Goal: Task Accomplishment & Management: Complete application form

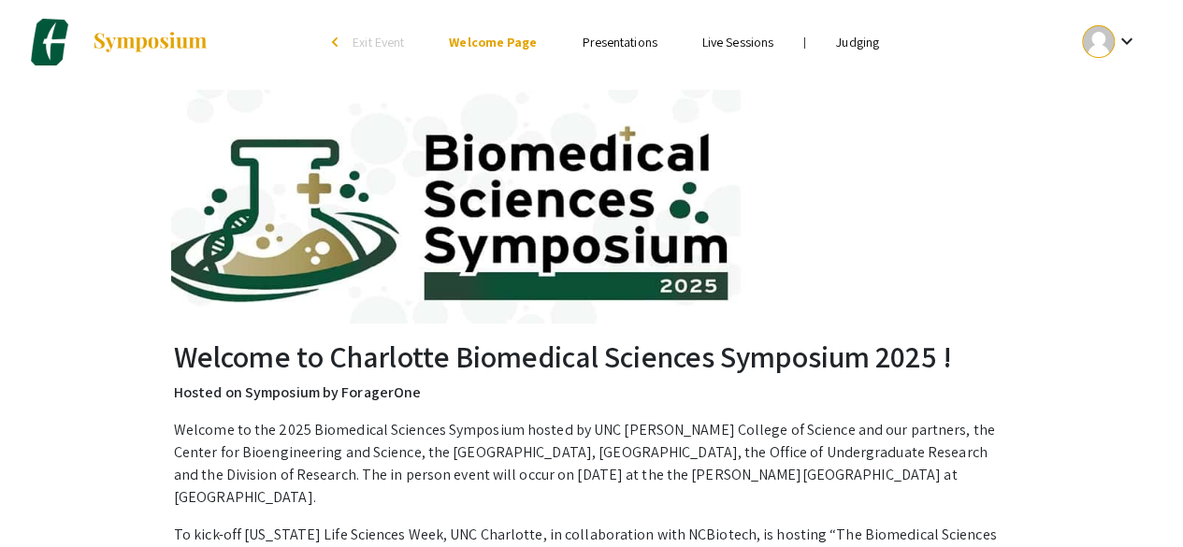
click at [862, 42] on link "Judging" at bounding box center [857, 42] width 43 height 17
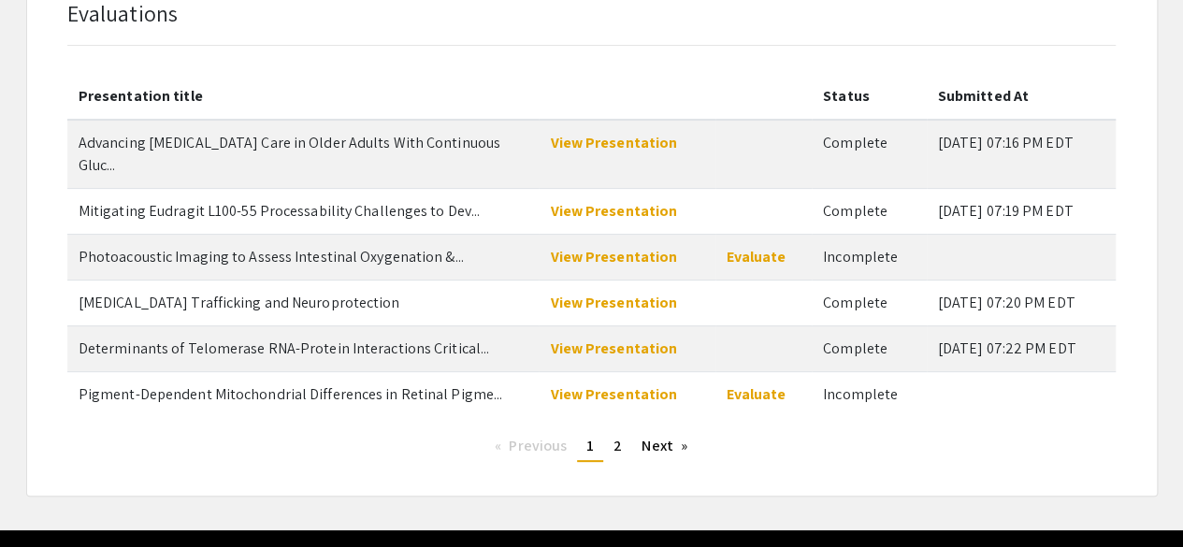
scroll to position [153, 0]
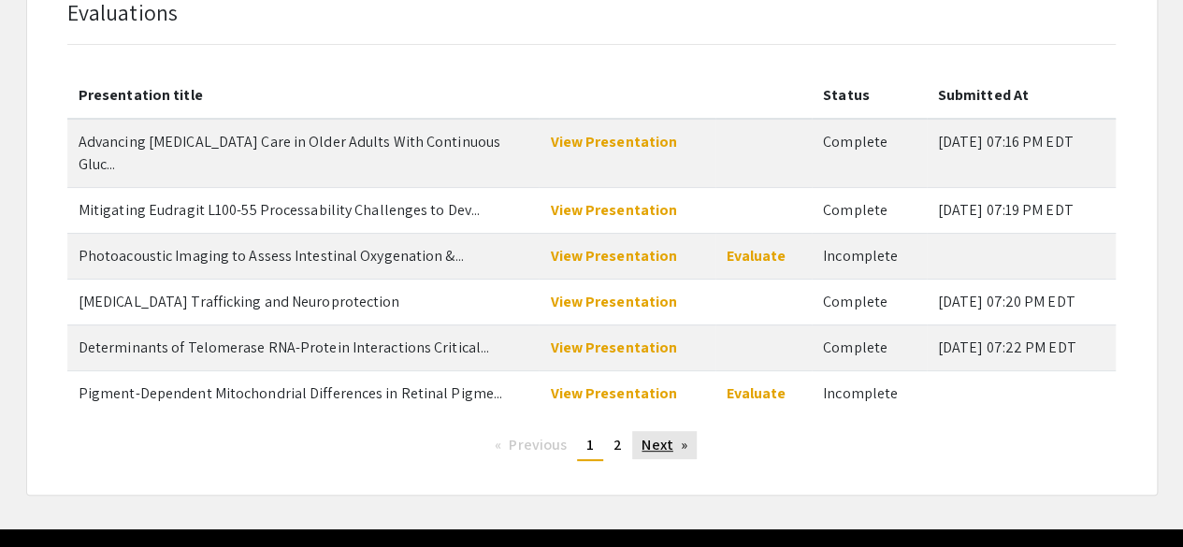
click at [643, 431] on link "Next page" at bounding box center [664, 445] width 65 height 28
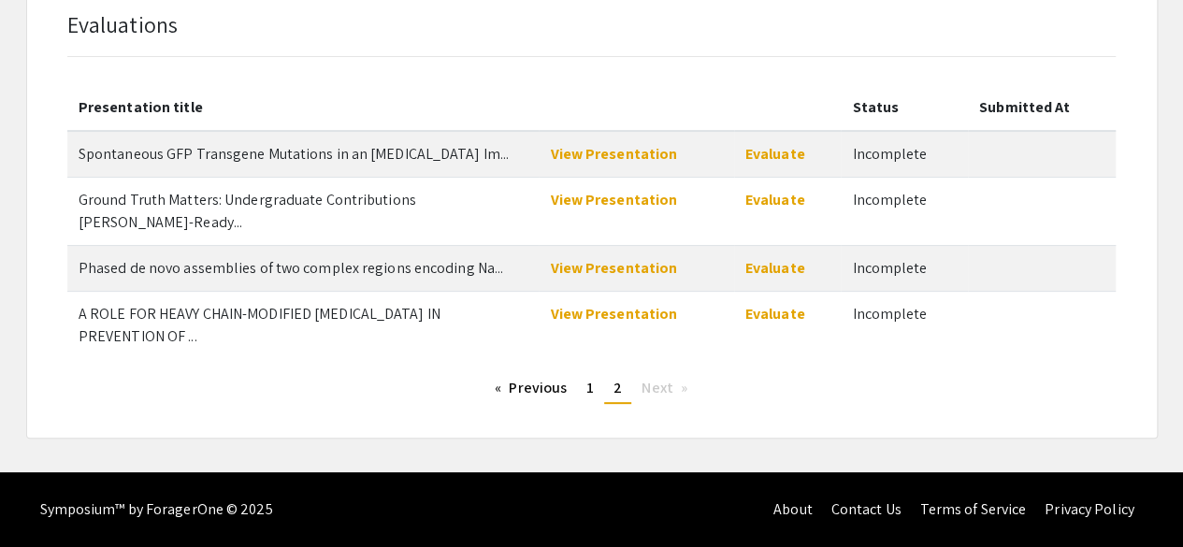
scroll to position [116, 0]
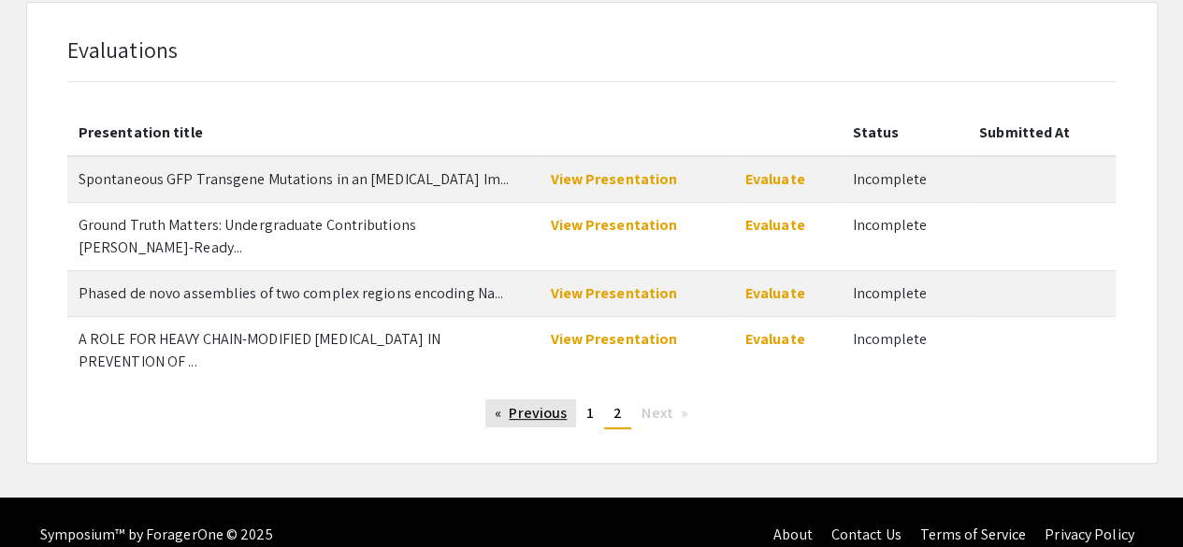
click at [542, 399] on link "Previous page" at bounding box center [530, 413] width 91 height 28
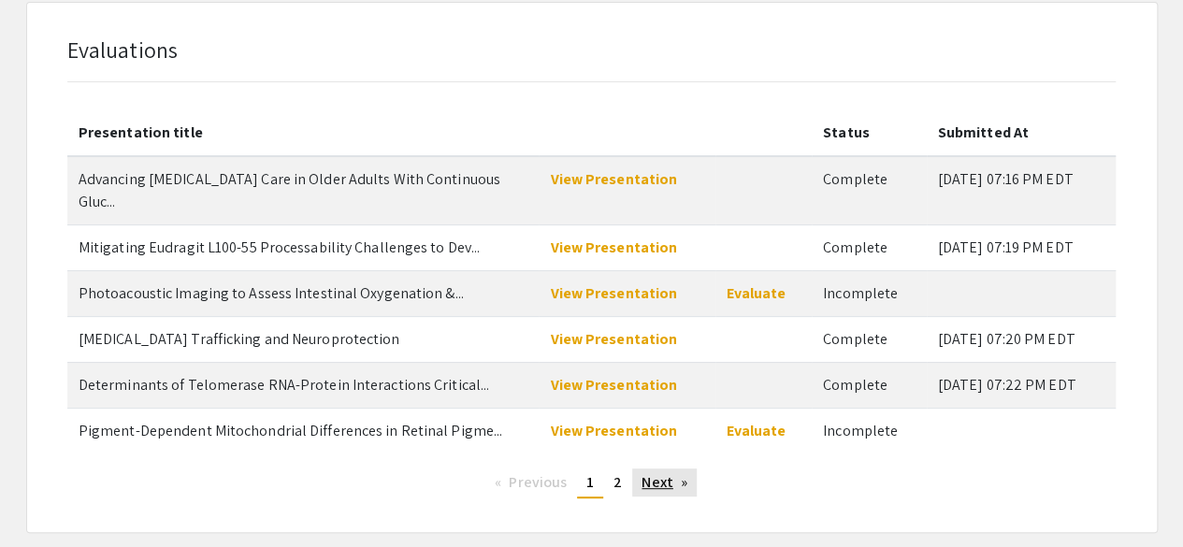
click at [649, 469] on link "Next page" at bounding box center [664, 483] width 65 height 28
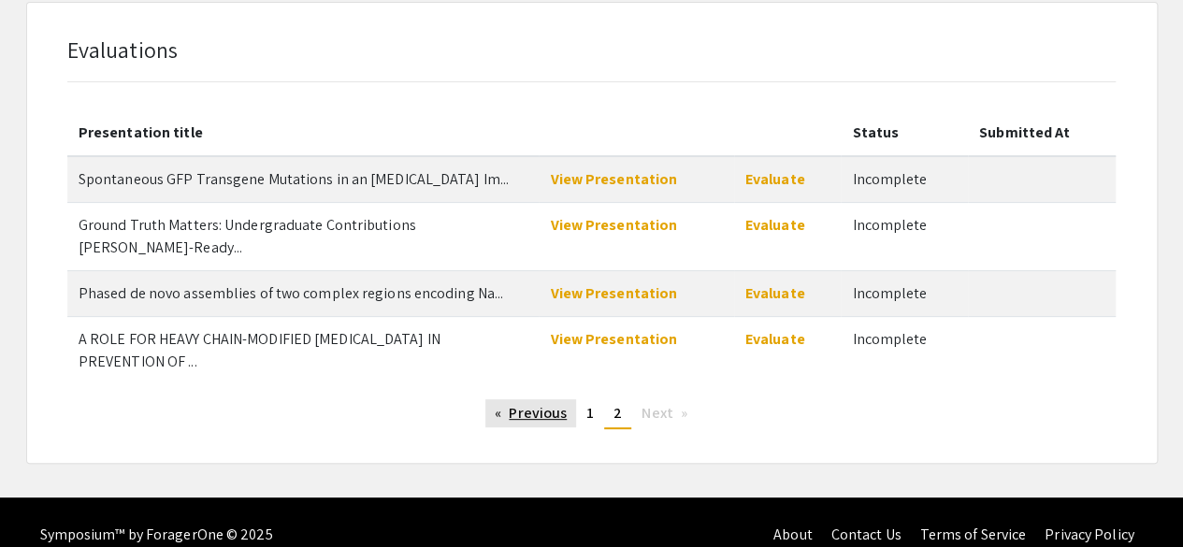
click at [543, 399] on link "Previous page" at bounding box center [530, 413] width 91 height 28
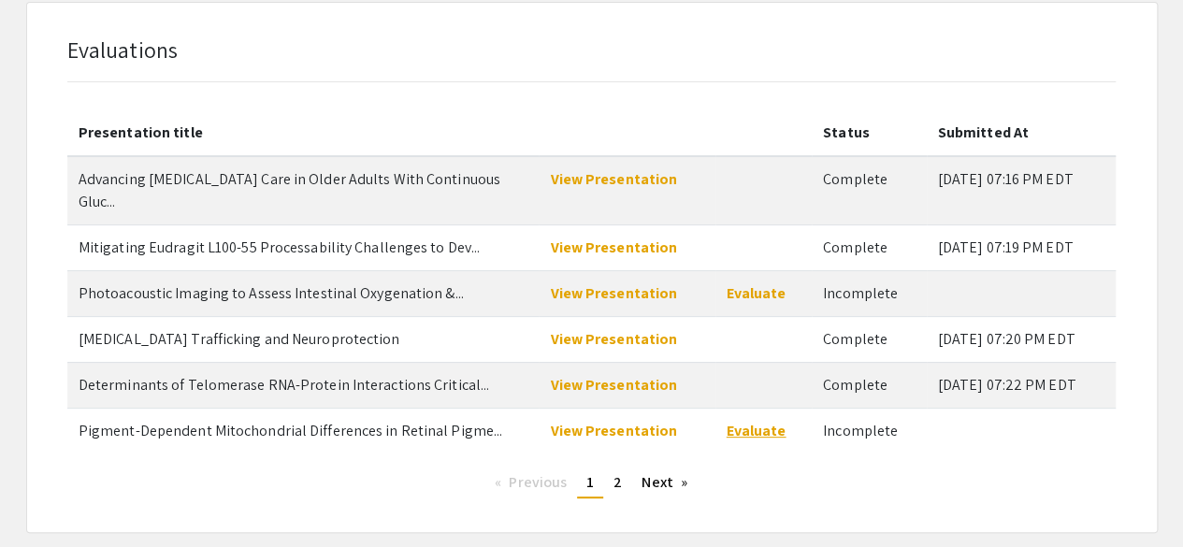
click at [758, 421] on link "Evaluate" at bounding box center [757, 431] width 60 height 20
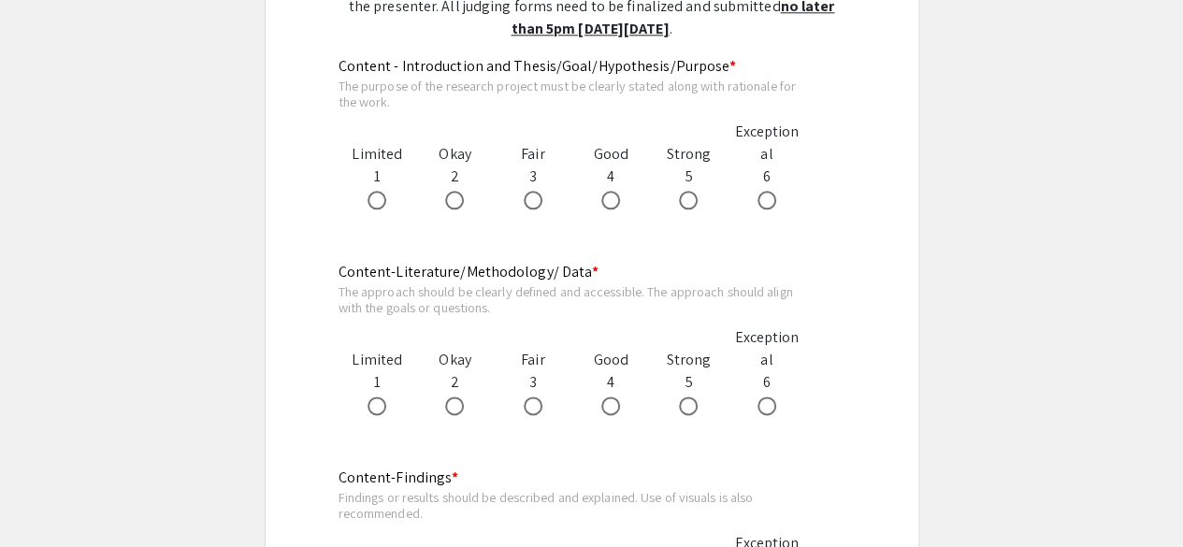
scroll to position [1056, 0]
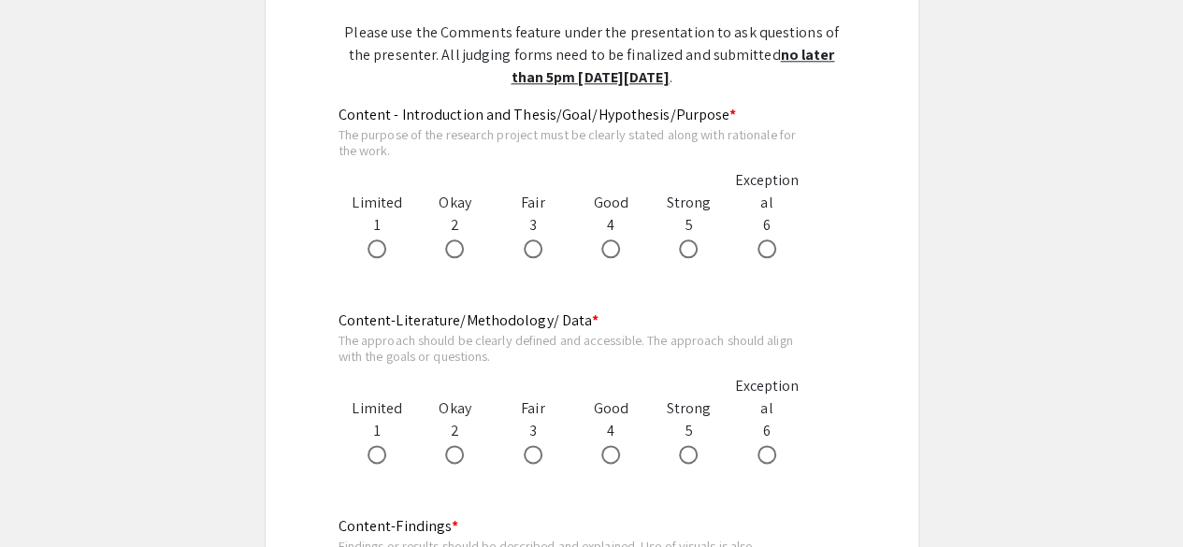
scroll to position [1009, 0]
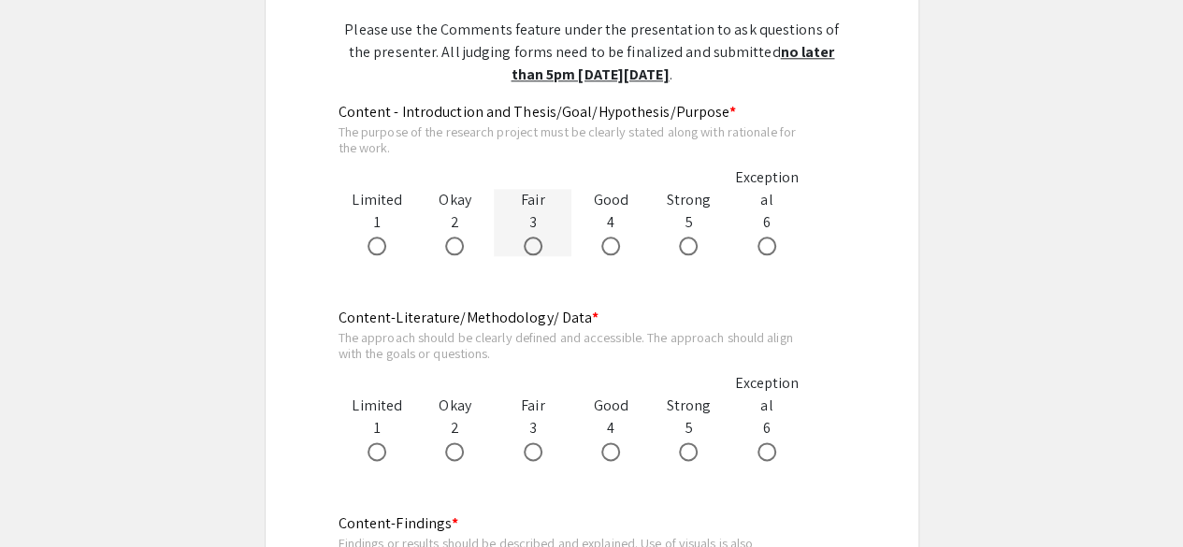
click at [531, 241] on span at bounding box center [533, 246] width 19 height 19
click at [531, 241] on input "radio" at bounding box center [533, 246] width 19 height 19
radio input "true"
click at [531, 241] on span at bounding box center [533, 246] width 19 height 19
click at [531, 241] on input "radio" at bounding box center [533, 246] width 19 height 19
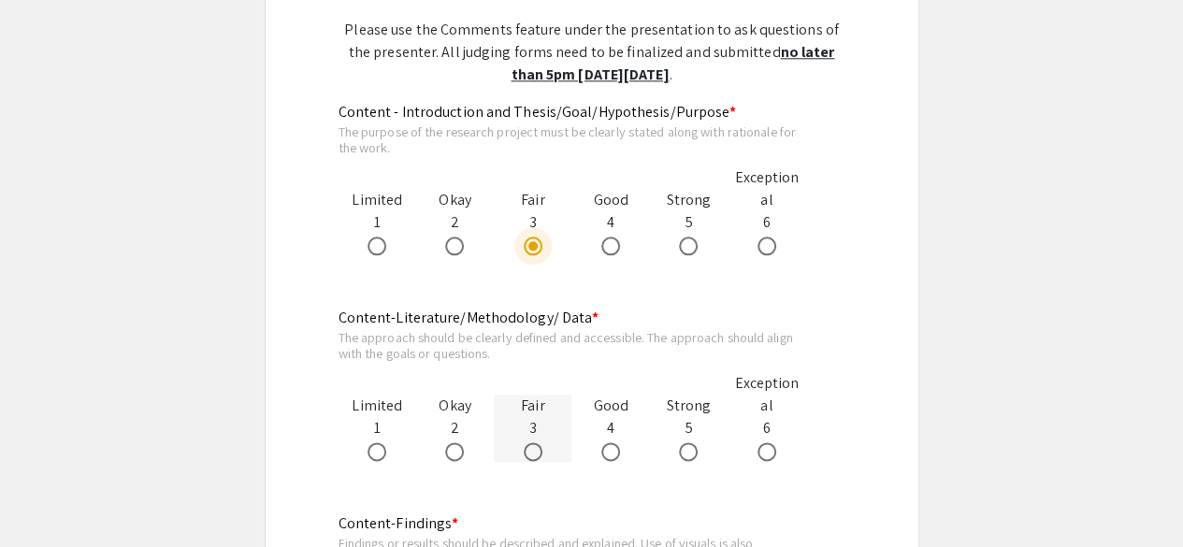
click at [529, 444] on span at bounding box center [533, 451] width 19 height 19
click at [529, 444] on input "radio" at bounding box center [533, 451] width 19 height 19
radio input "true"
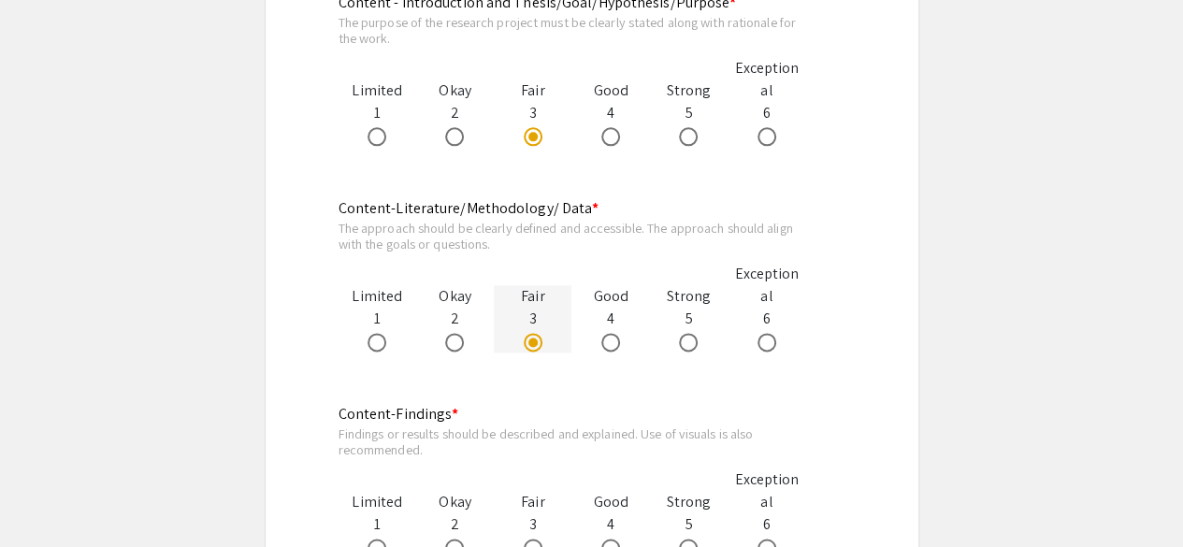
scroll to position [1189, 0]
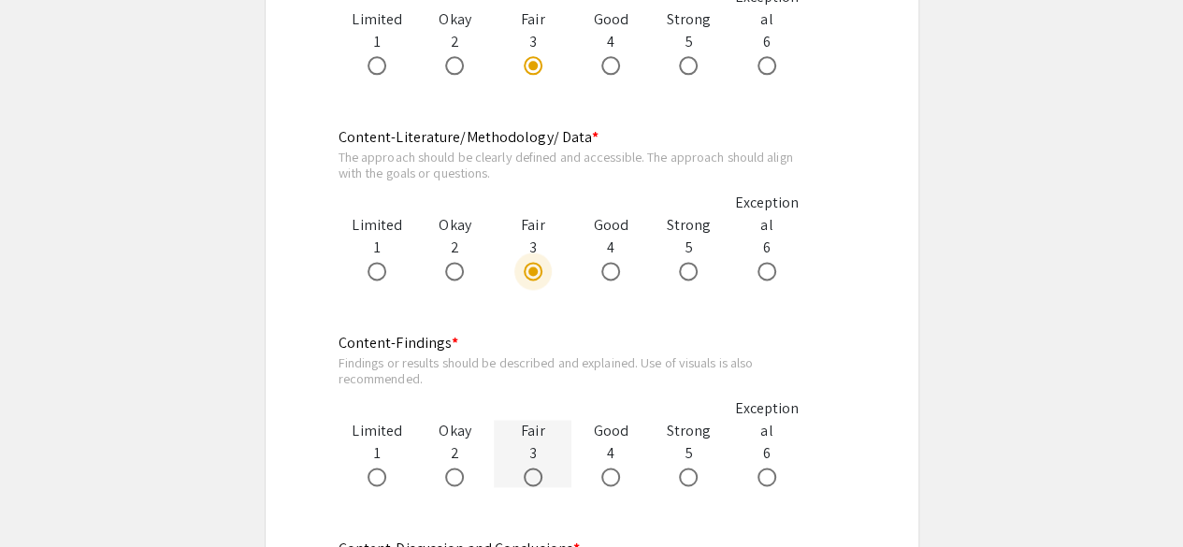
click at [531, 474] on span at bounding box center [533, 477] width 19 height 19
click at [531, 474] on input "radio" at bounding box center [533, 477] width 19 height 19
radio input "true"
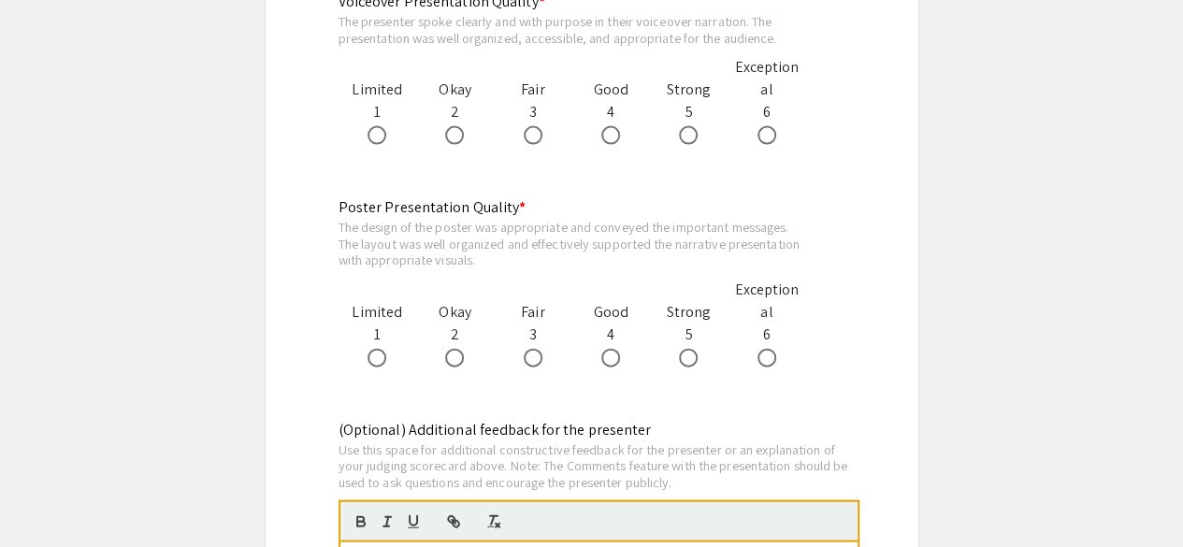
scroll to position [1912, 0]
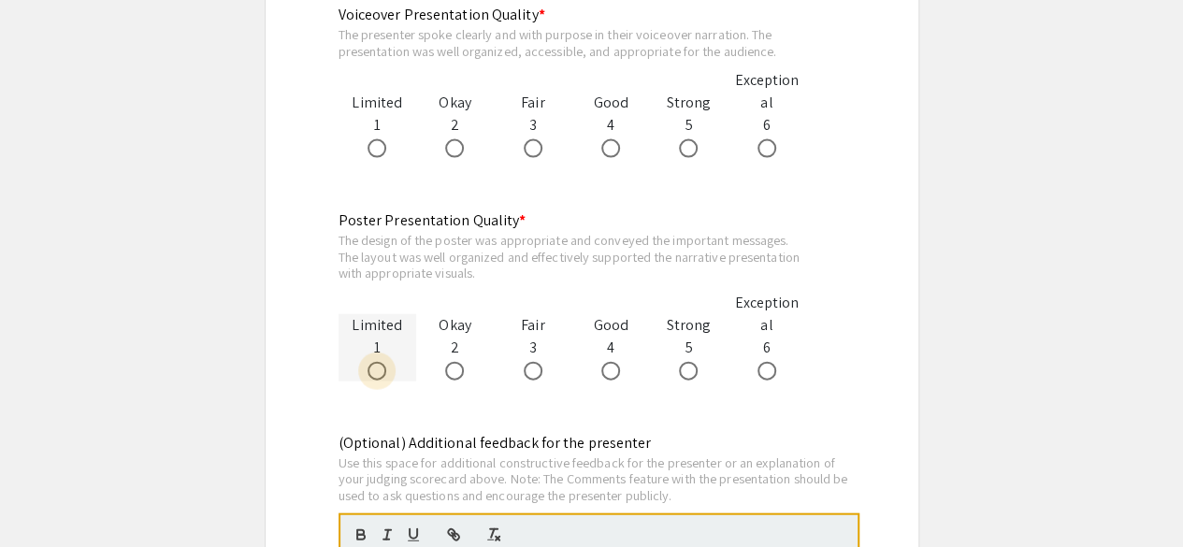
click at [376, 368] on span at bounding box center [377, 371] width 19 height 19
click at [376, 368] on input "radio" at bounding box center [377, 371] width 19 height 19
radio input "true"
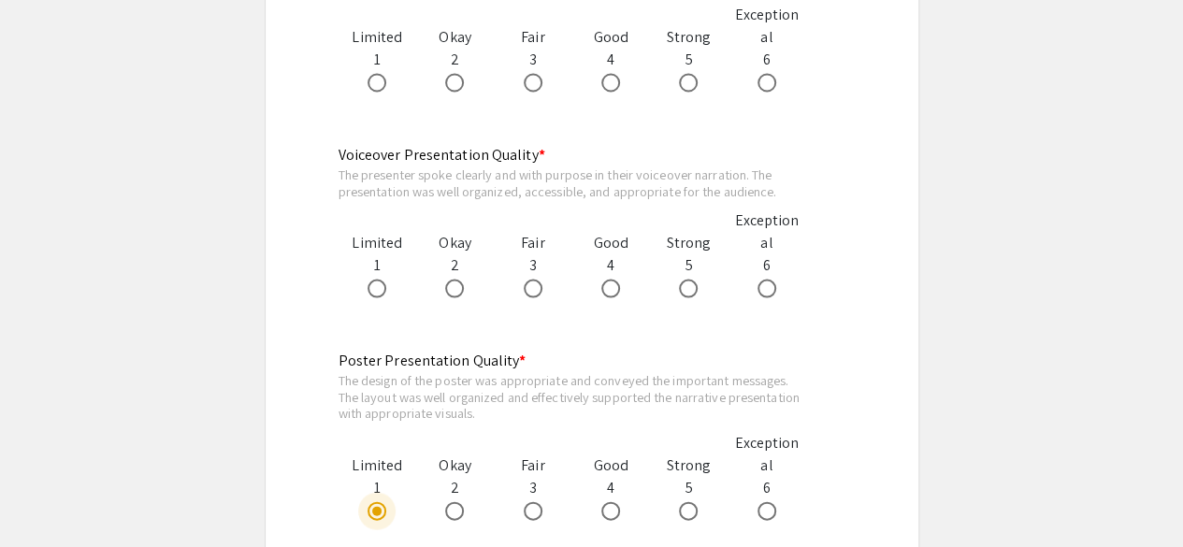
scroll to position [1772, 0]
click at [370, 285] on span at bounding box center [377, 289] width 19 height 19
click at [370, 285] on input "radio" at bounding box center [377, 289] width 19 height 19
radio input "true"
click at [512, 86] on div at bounding box center [533, 82] width 78 height 22
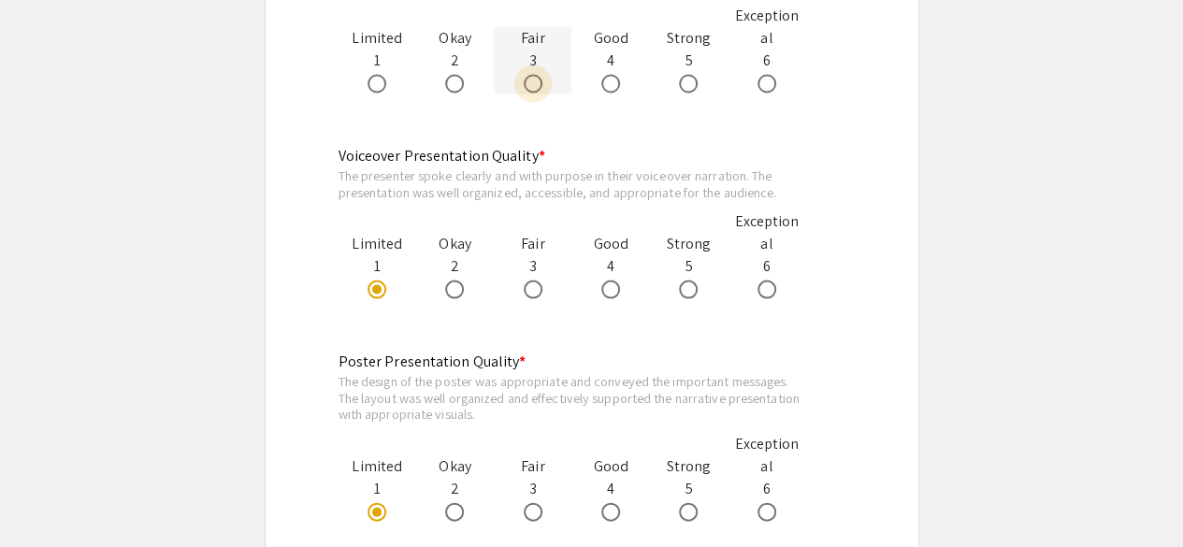
click at [541, 80] on label at bounding box center [537, 83] width 26 height 19
click at [541, 80] on input "radio" at bounding box center [533, 83] width 19 height 19
radio input "true"
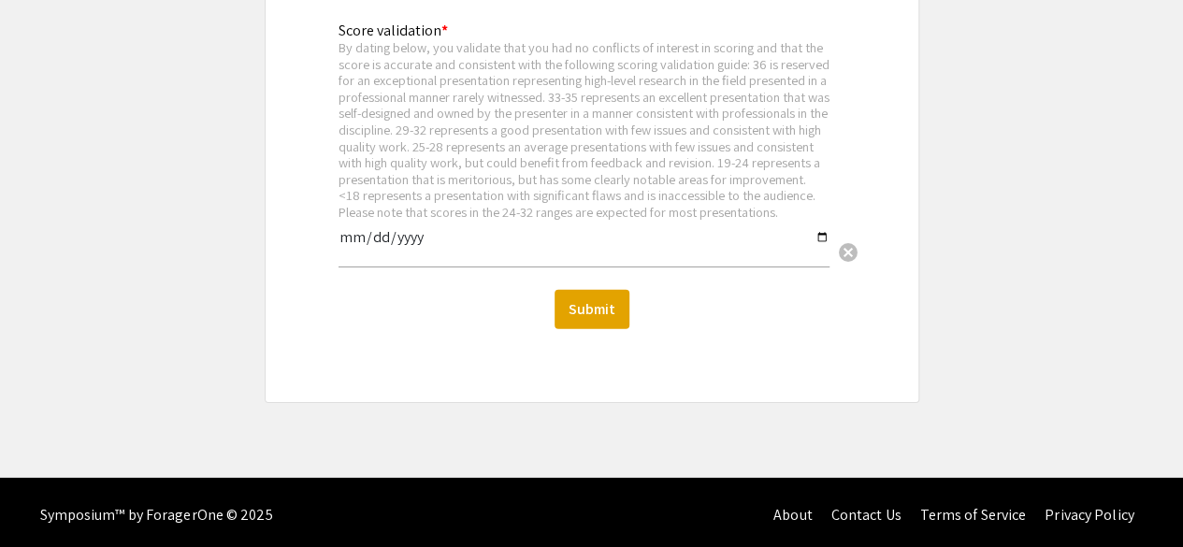
scroll to position [2760, 0]
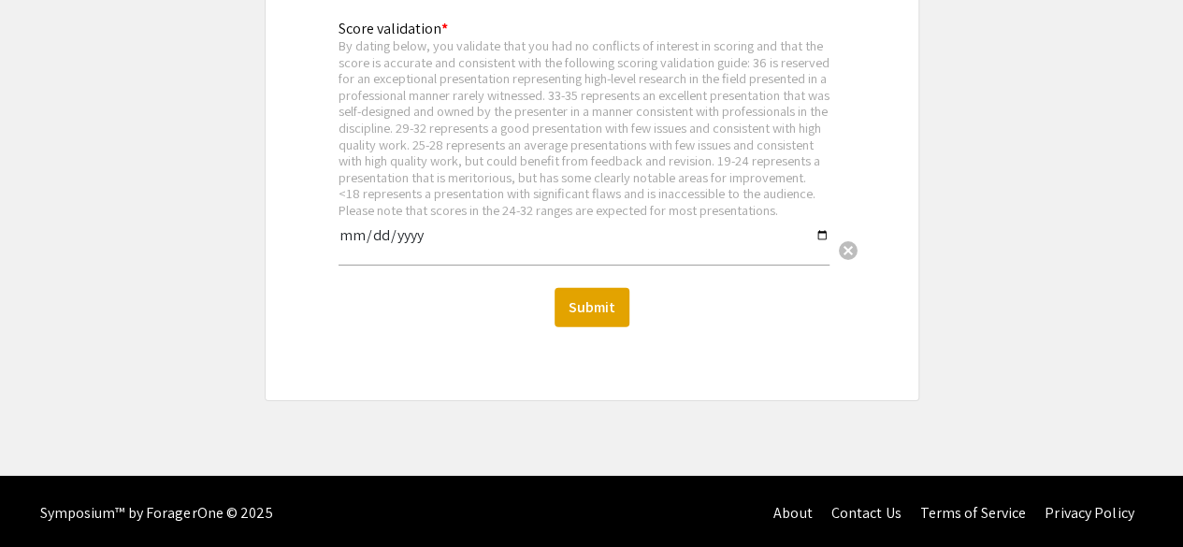
click at [374, 253] on input "date" at bounding box center [584, 243] width 491 height 32
click at [359, 253] on input "date" at bounding box center [584, 243] width 491 height 32
type input "[DATE]"
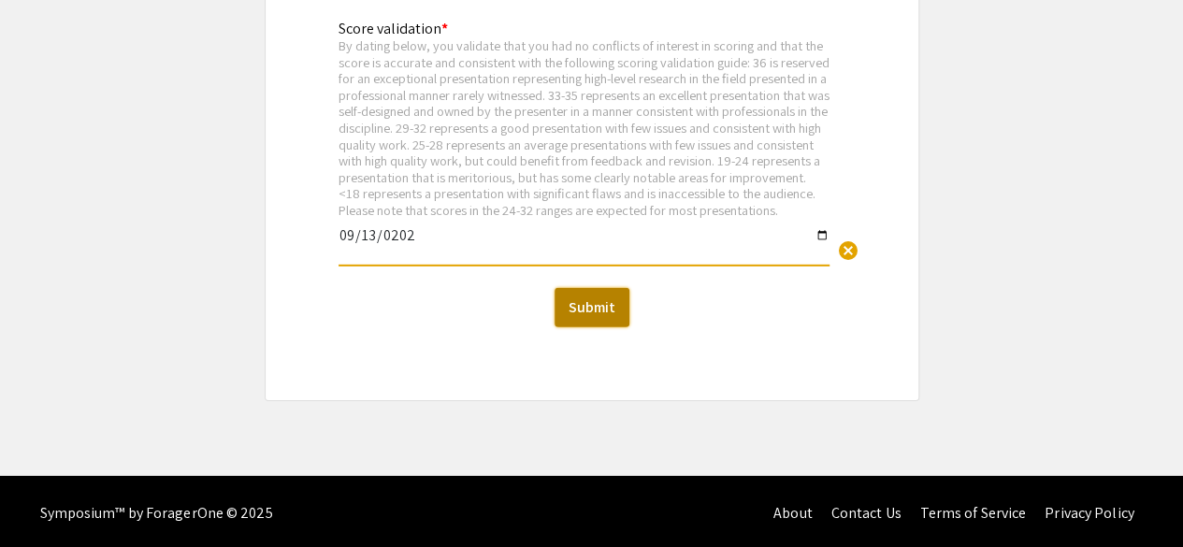
click at [589, 322] on button "Submit" at bounding box center [592, 307] width 75 height 39
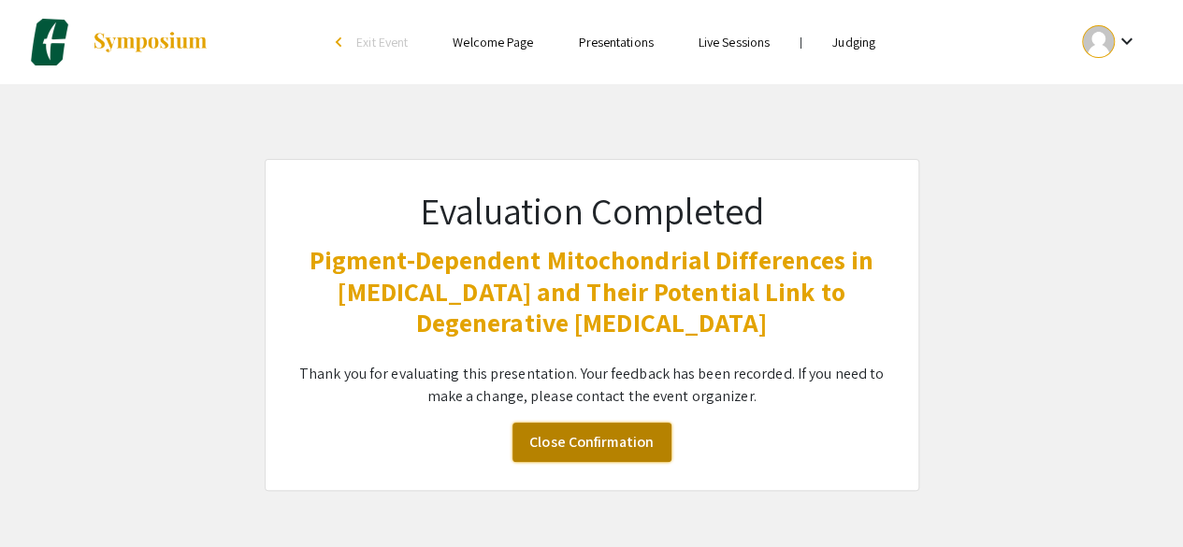
click at [598, 446] on link "Close Confirmation" at bounding box center [591, 442] width 159 height 39
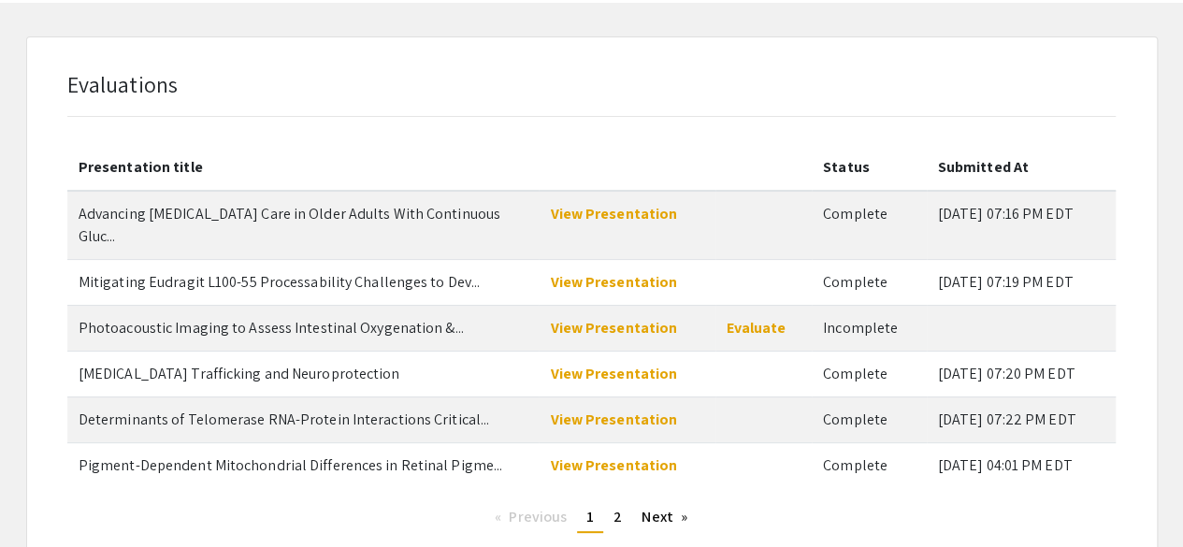
scroll to position [86, 0]
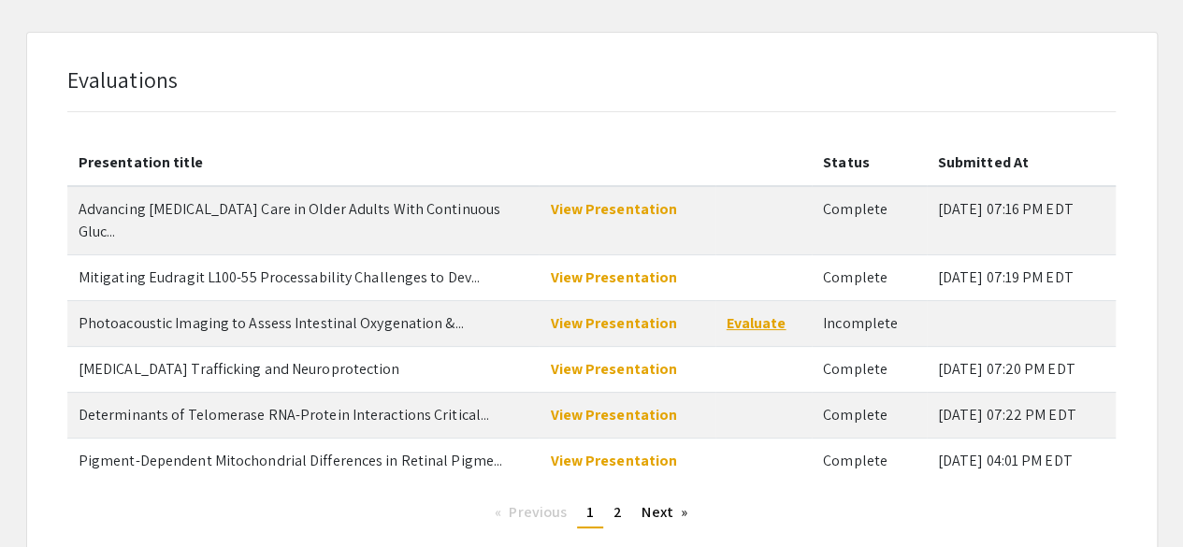
click at [759, 313] on link "Evaluate" at bounding box center [757, 323] width 60 height 20
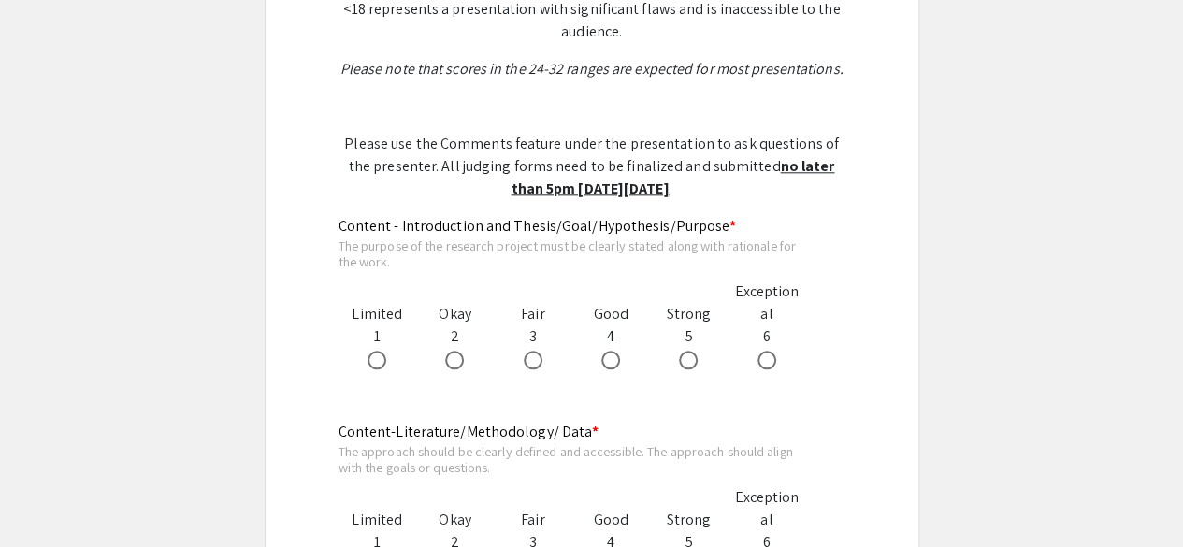
scroll to position [995, 0]
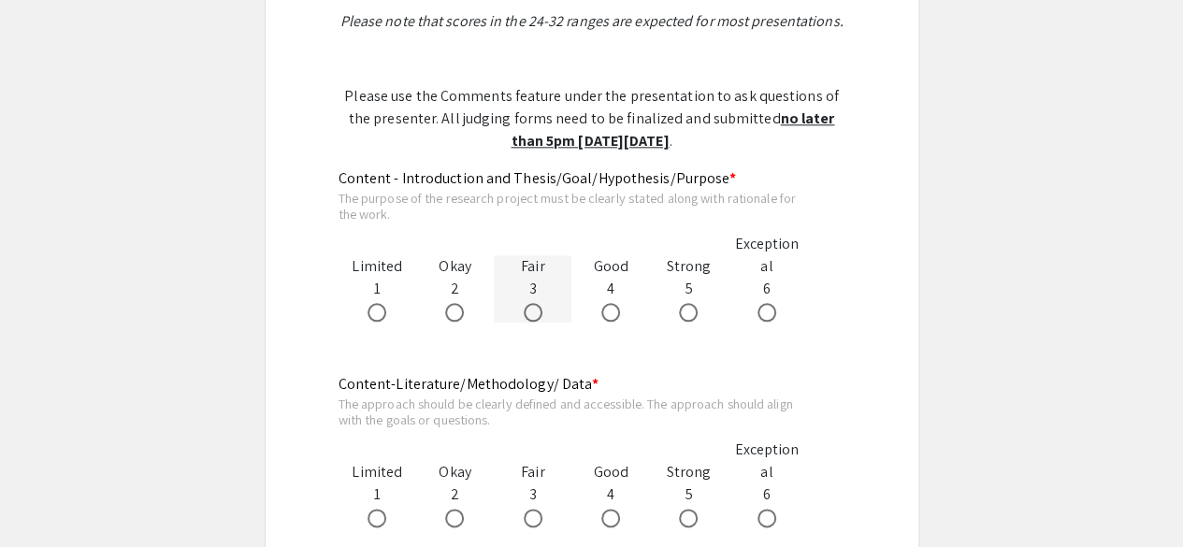
click at [528, 315] on span at bounding box center [533, 312] width 19 height 19
click at [528, 315] on input "radio" at bounding box center [533, 312] width 19 height 19
radio input "true"
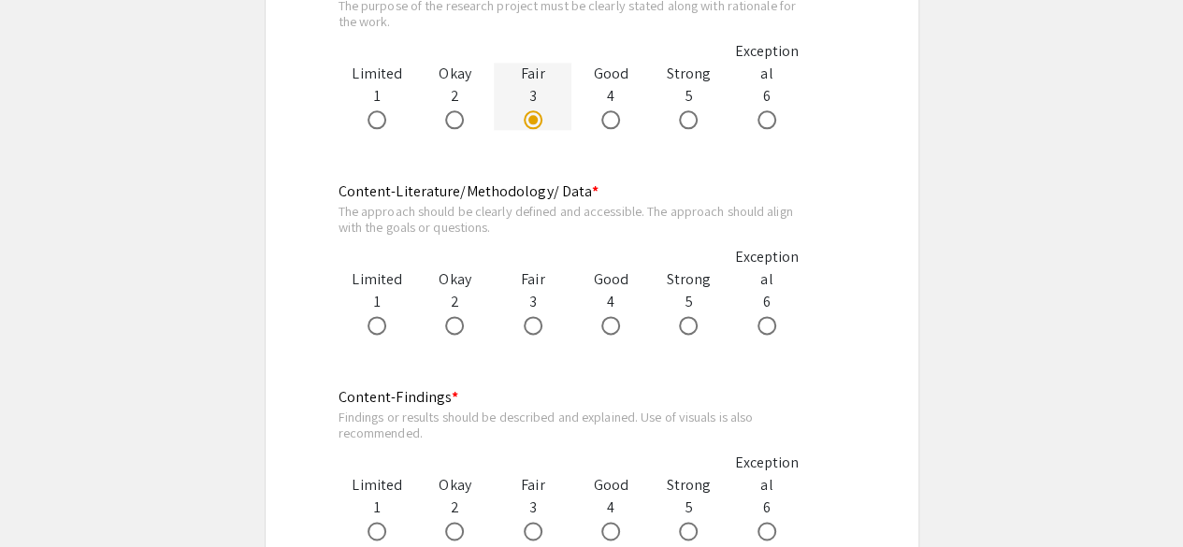
click at [528, 315] on mat-radio-button at bounding box center [537, 324] width 26 height 22
click at [536, 323] on span at bounding box center [533, 323] width 19 height 19
click at [536, 323] on input "radio" at bounding box center [533, 323] width 19 height 19
radio input "true"
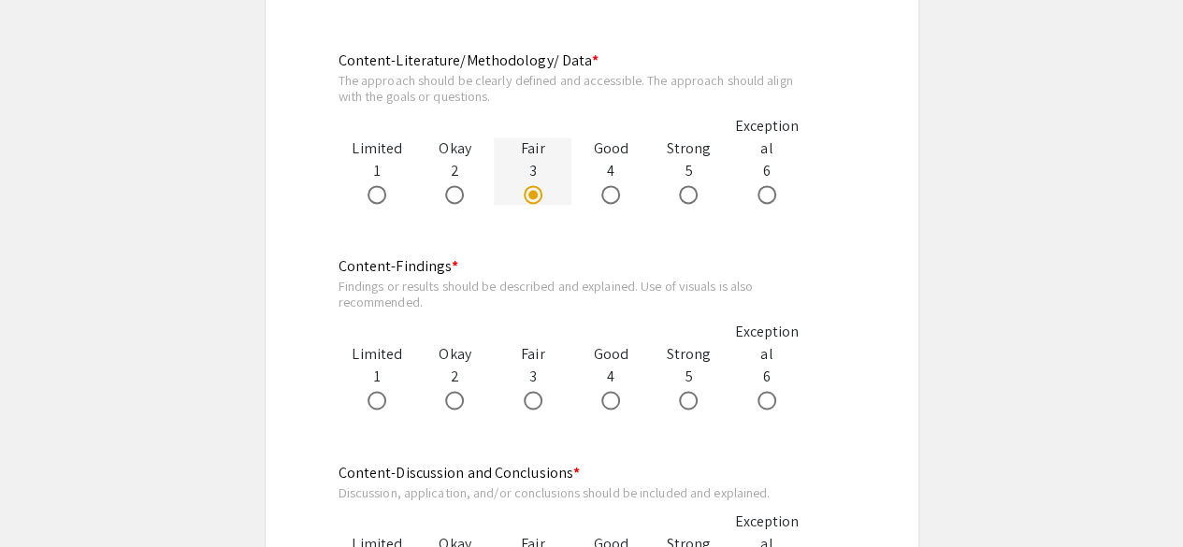
scroll to position [1343, 0]
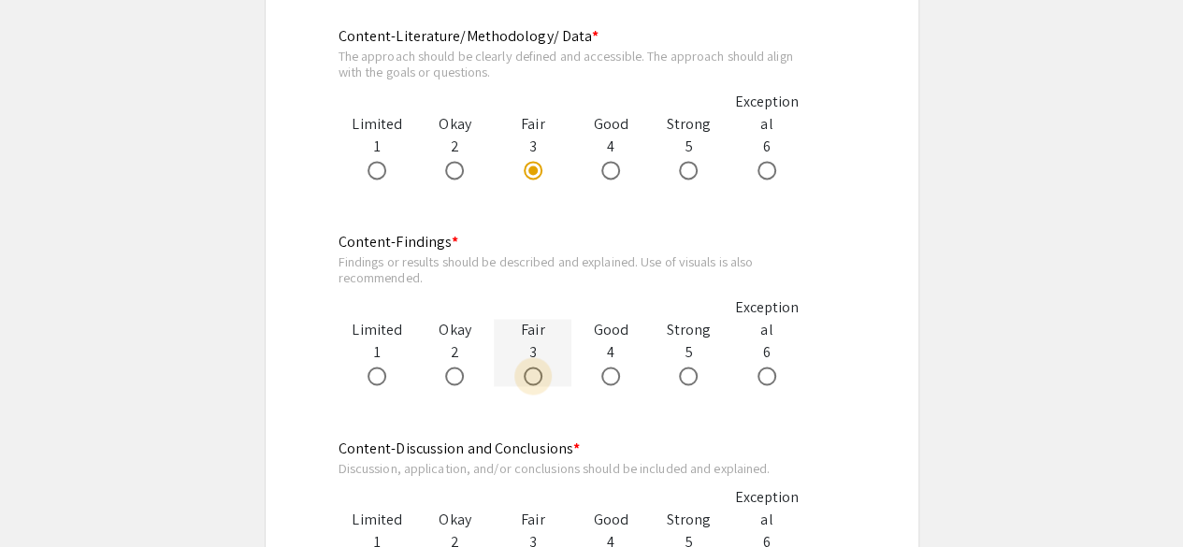
click at [537, 381] on span at bounding box center [533, 376] width 19 height 19
click at [537, 381] on input "radio" at bounding box center [533, 376] width 19 height 19
radio input "true"
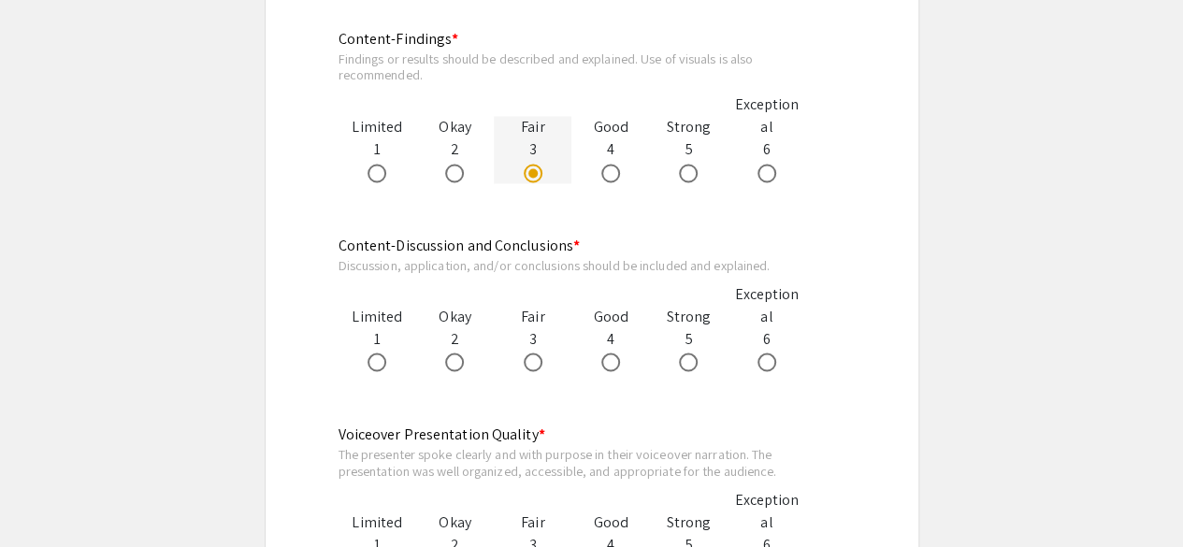
scroll to position [1547, 0]
click at [533, 363] on span at bounding box center [533, 361] width 19 height 19
click at [533, 363] on input "radio" at bounding box center [533, 361] width 19 height 19
radio input "true"
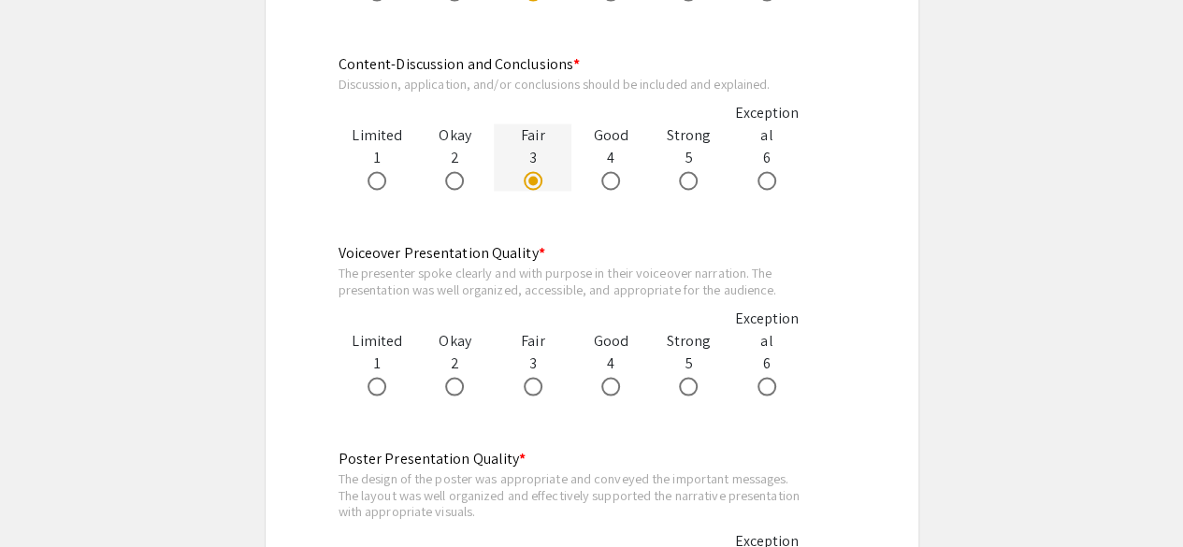
scroll to position [1733, 0]
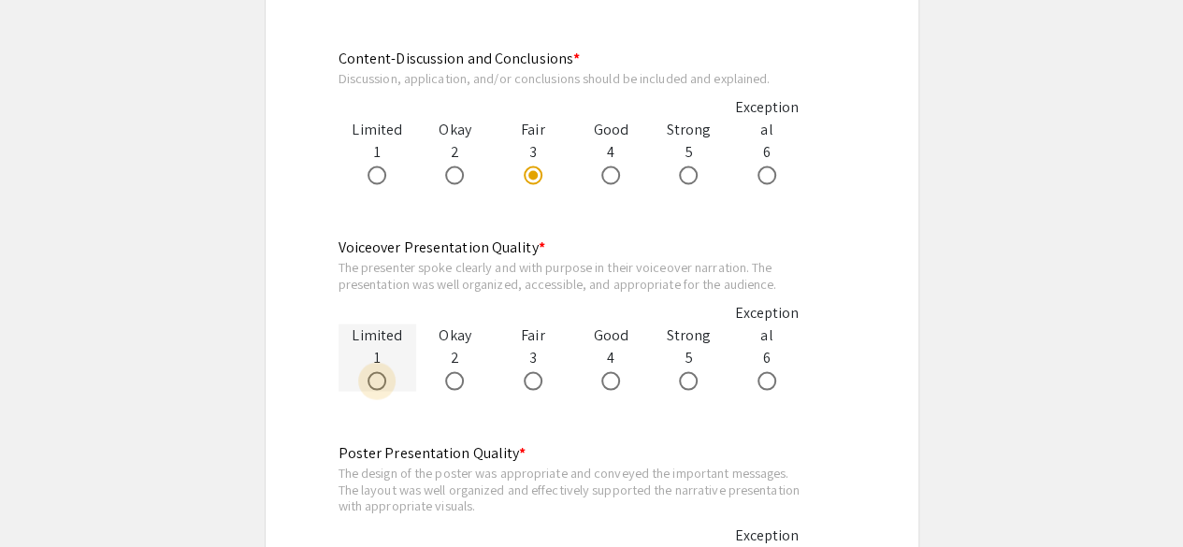
click at [385, 382] on label at bounding box center [381, 380] width 26 height 19
click at [385, 382] on input "radio" at bounding box center [377, 380] width 19 height 19
radio input "true"
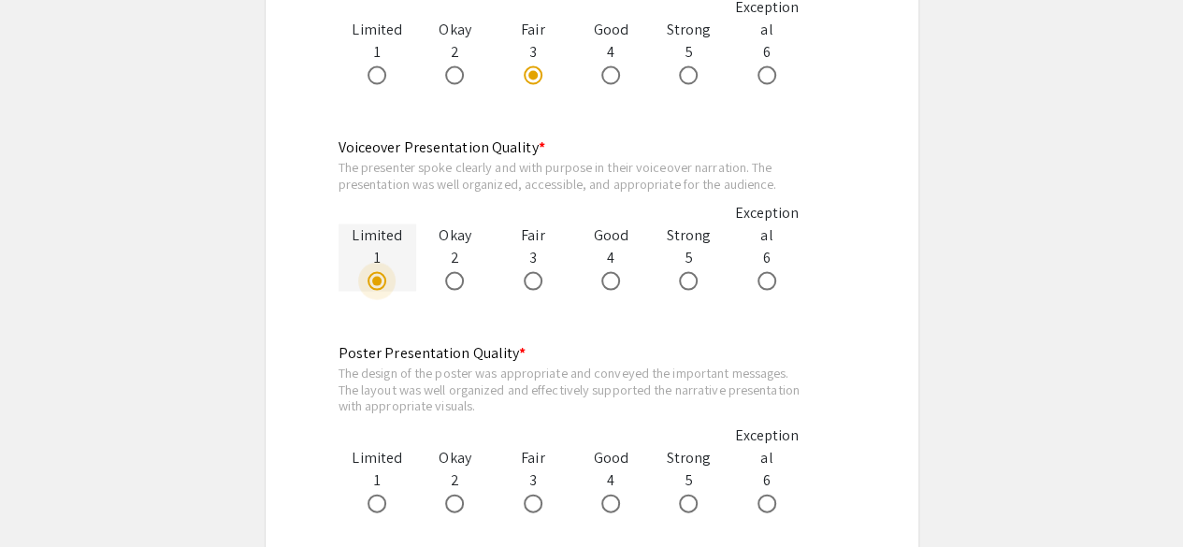
scroll to position [1840, 0]
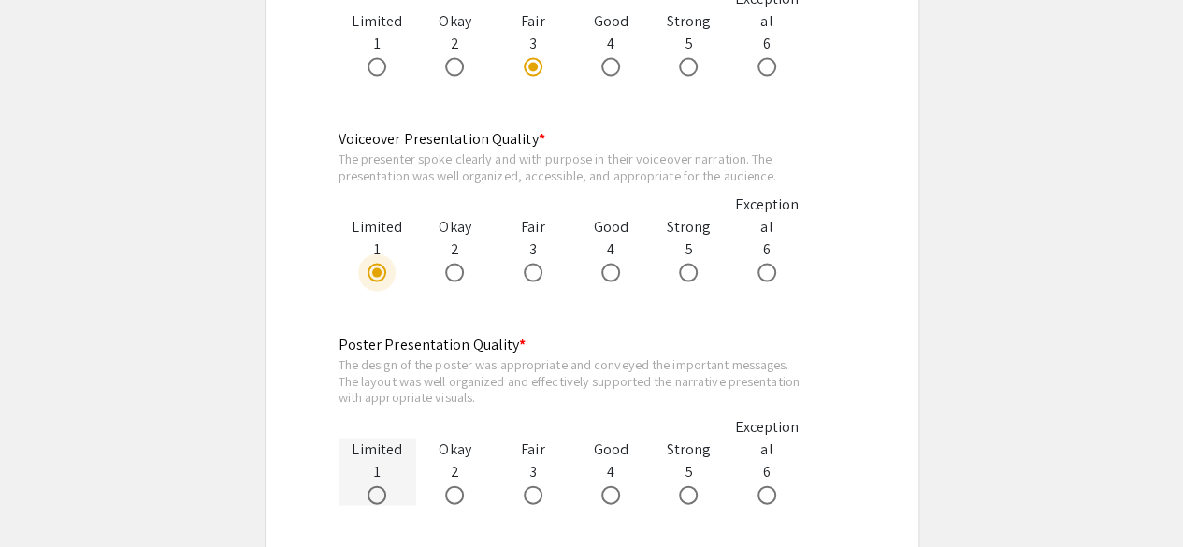
click at [372, 492] on span at bounding box center [377, 495] width 19 height 19
click at [372, 492] on input "radio" at bounding box center [377, 495] width 19 height 19
radio input "true"
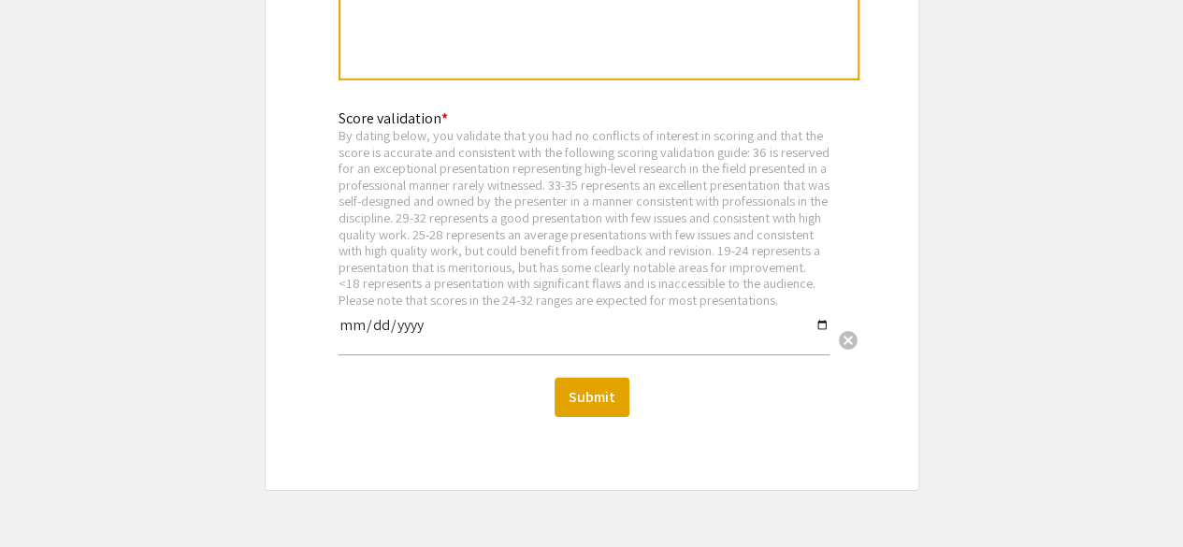
scroll to position [2755, 0]
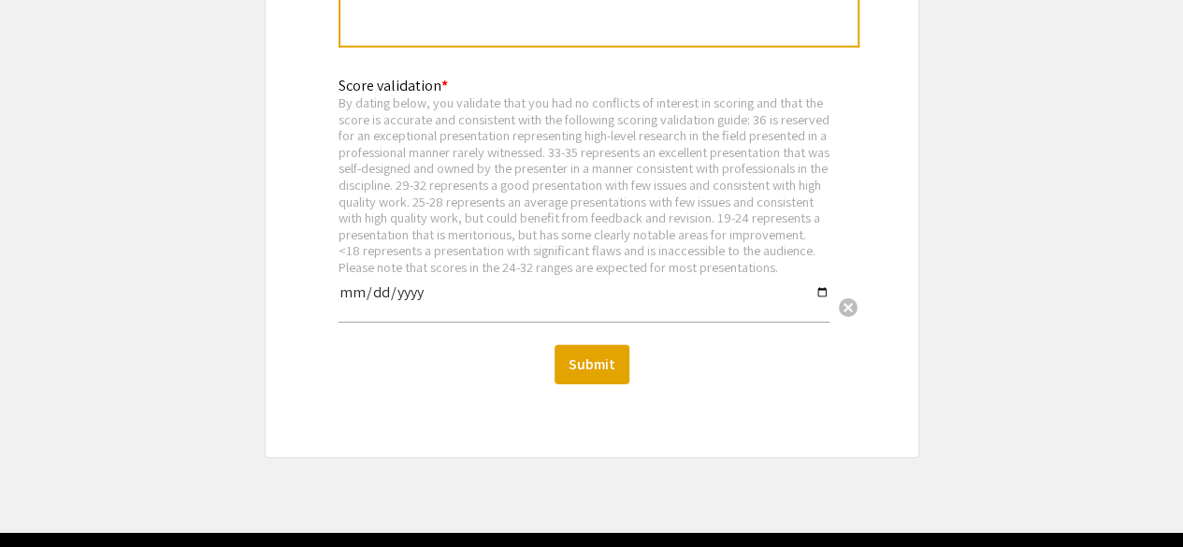
click at [355, 304] on input "date" at bounding box center [584, 300] width 491 height 32
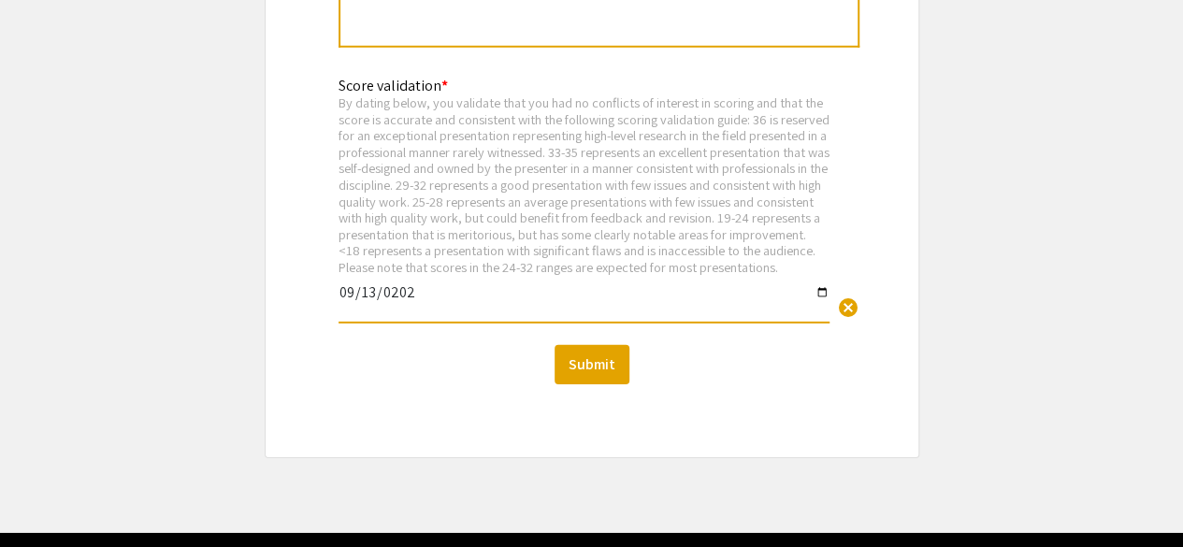
type input "[DATE]"
click at [576, 384] on button "Submit" at bounding box center [592, 364] width 75 height 39
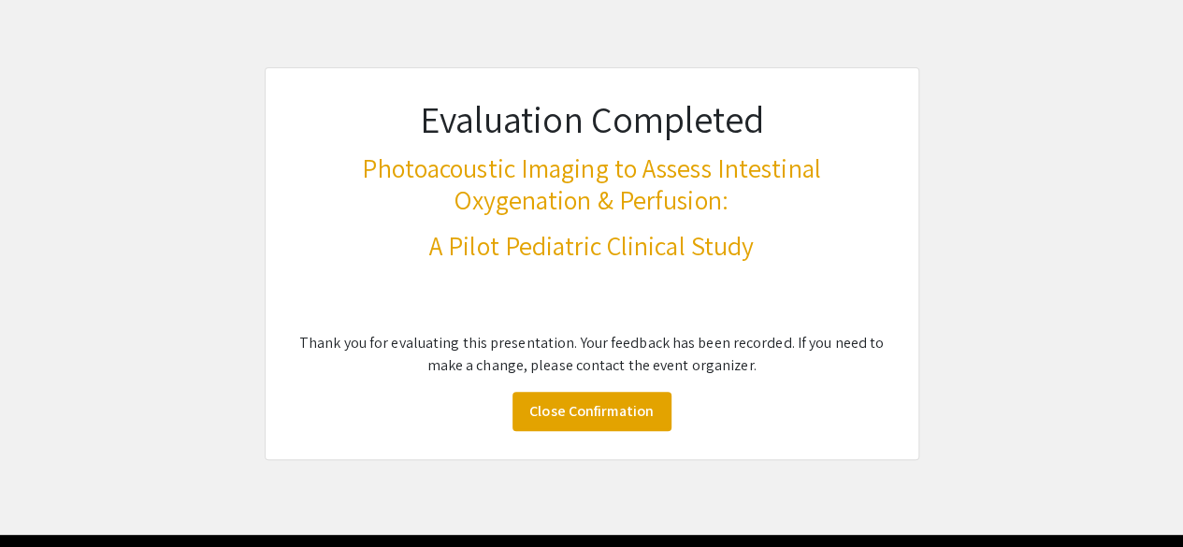
scroll to position [93, 0]
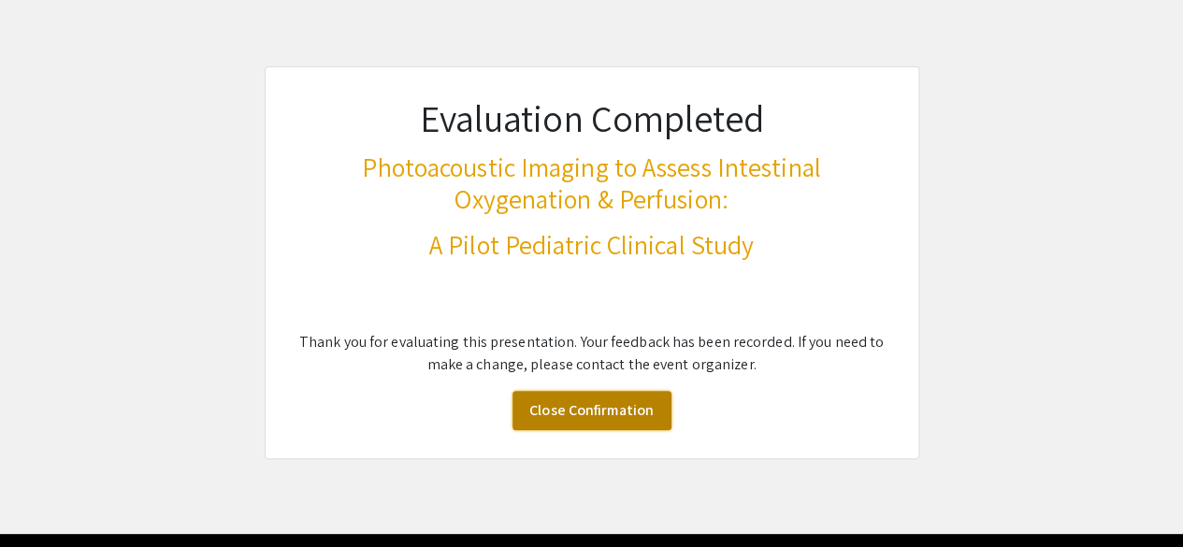
click at [589, 407] on link "Close Confirmation" at bounding box center [591, 410] width 159 height 39
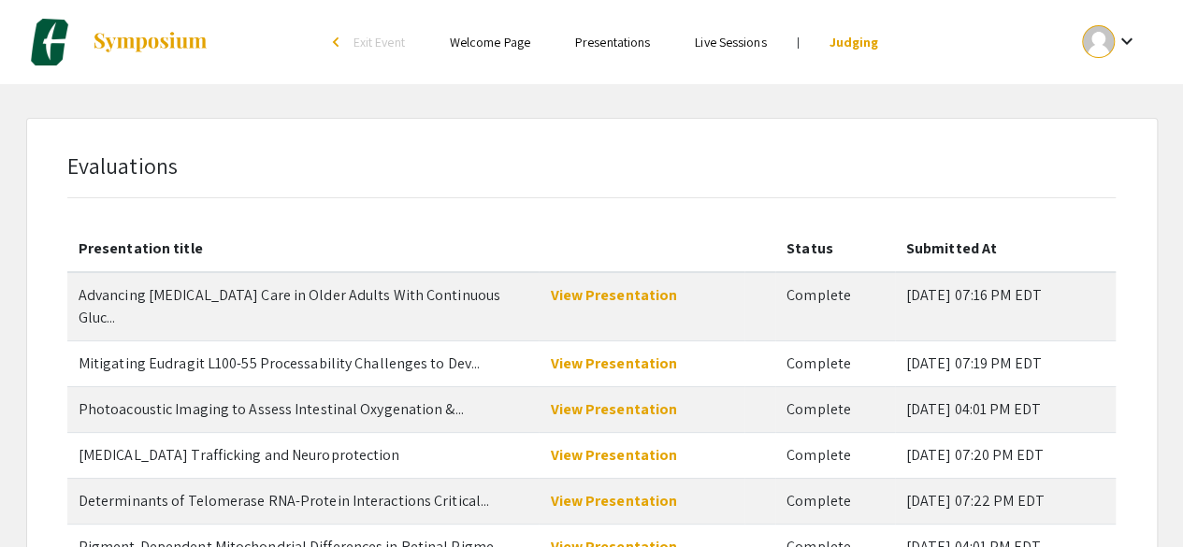
scroll to position [185, 0]
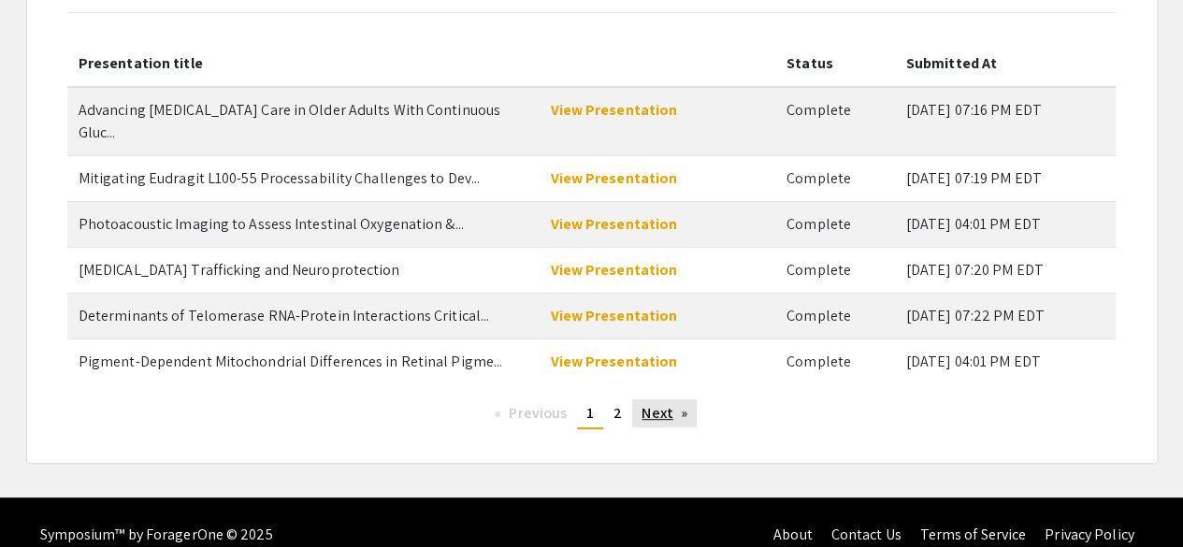
click at [655, 399] on link "Next page" at bounding box center [664, 413] width 65 height 28
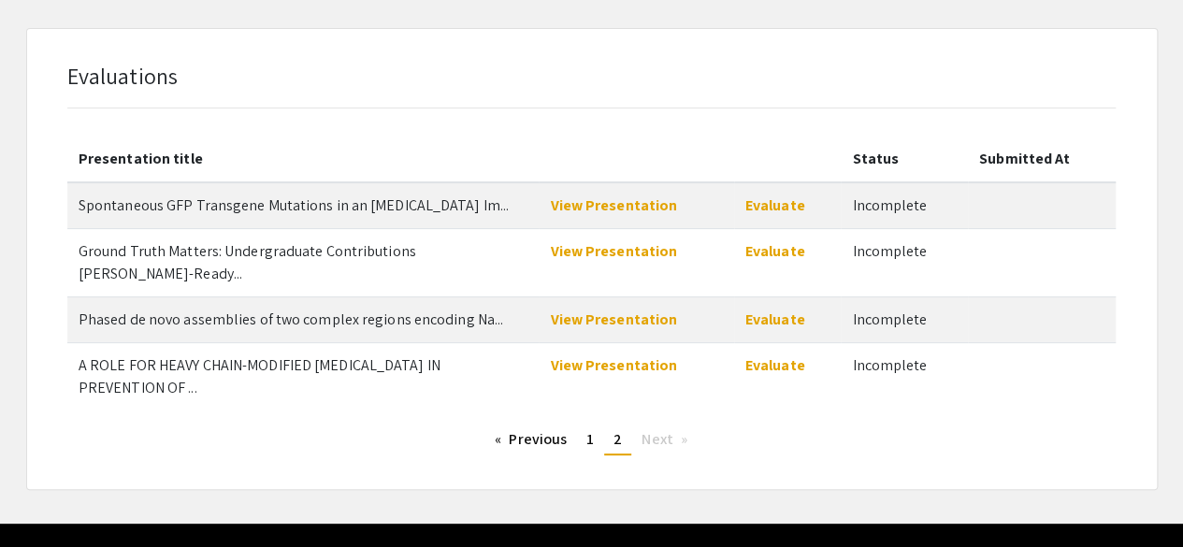
scroll to position [88, 0]
